Goal: Find specific page/section: Find specific page/section

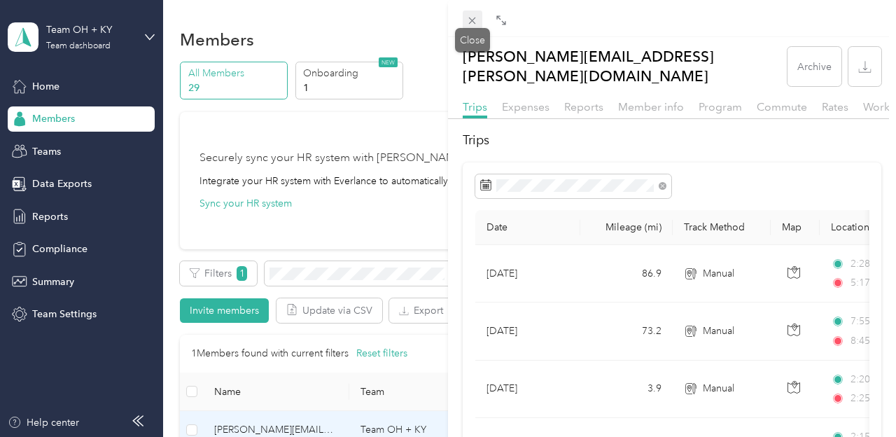
click at [472, 20] on icon at bounding box center [472, 21] width 12 height 12
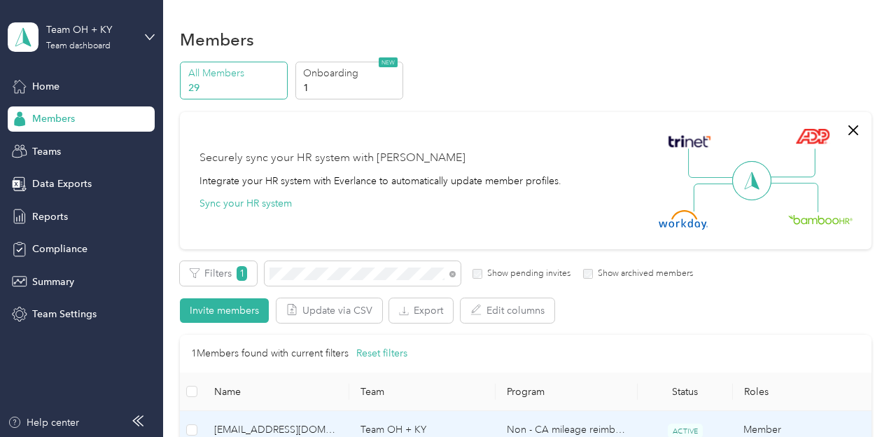
click at [294, 429] on span "[EMAIL_ADDRESS][DOMAIN_NAME]" at bounding box center [276, 429] width 124 height 15
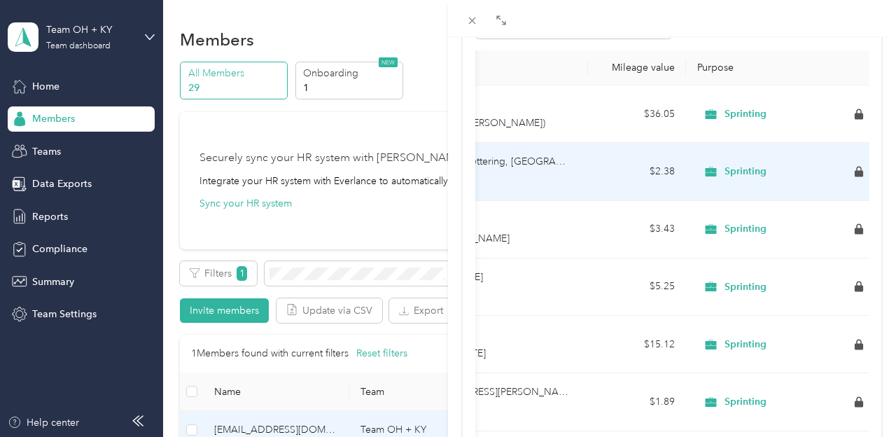
scroll to position [0, 566]
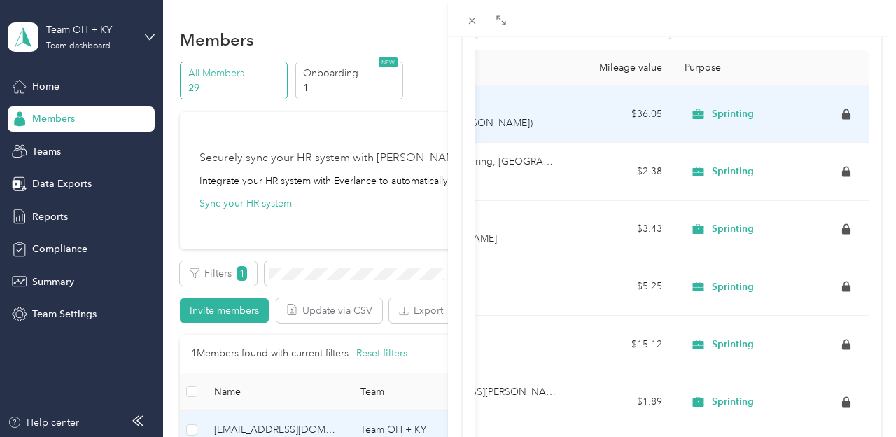
click at [722, 113] on span "Sprinting" at bounding box center [733, 114] width 42 height 13
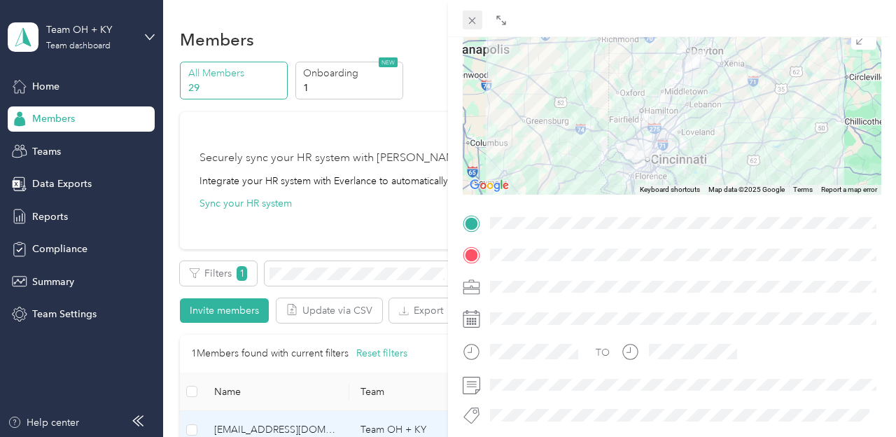
click at [473, 22] on icon at bounding box center [472, 21] width 12 height 12
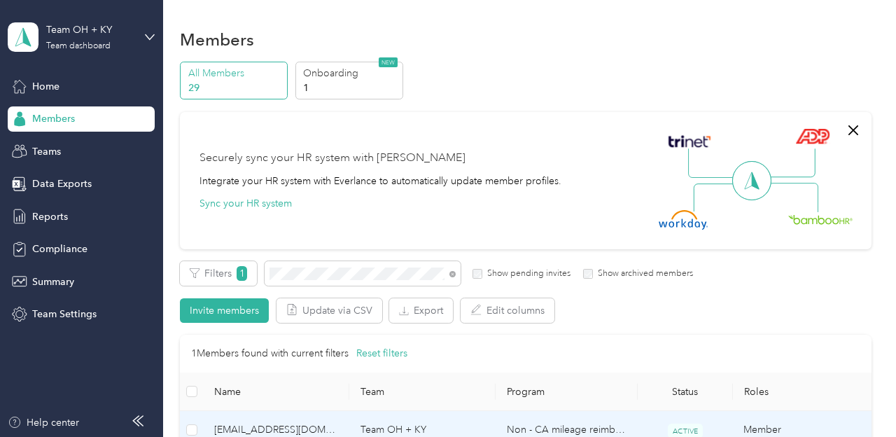
click at [293, 430] on span "[EMAIL_ADDRESS][DOMAIN_NAME]" at bounding box center [276, 429] width 124 height 15
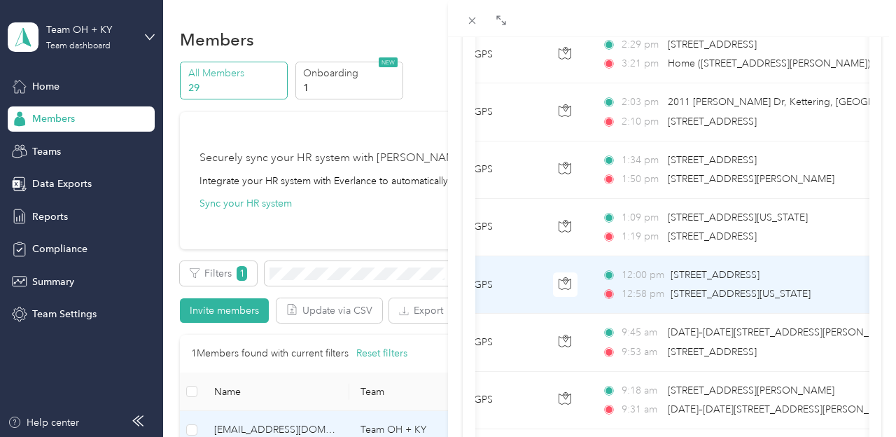
scroll to position [0, 232]
